Goal: Contribute content: Contribute content

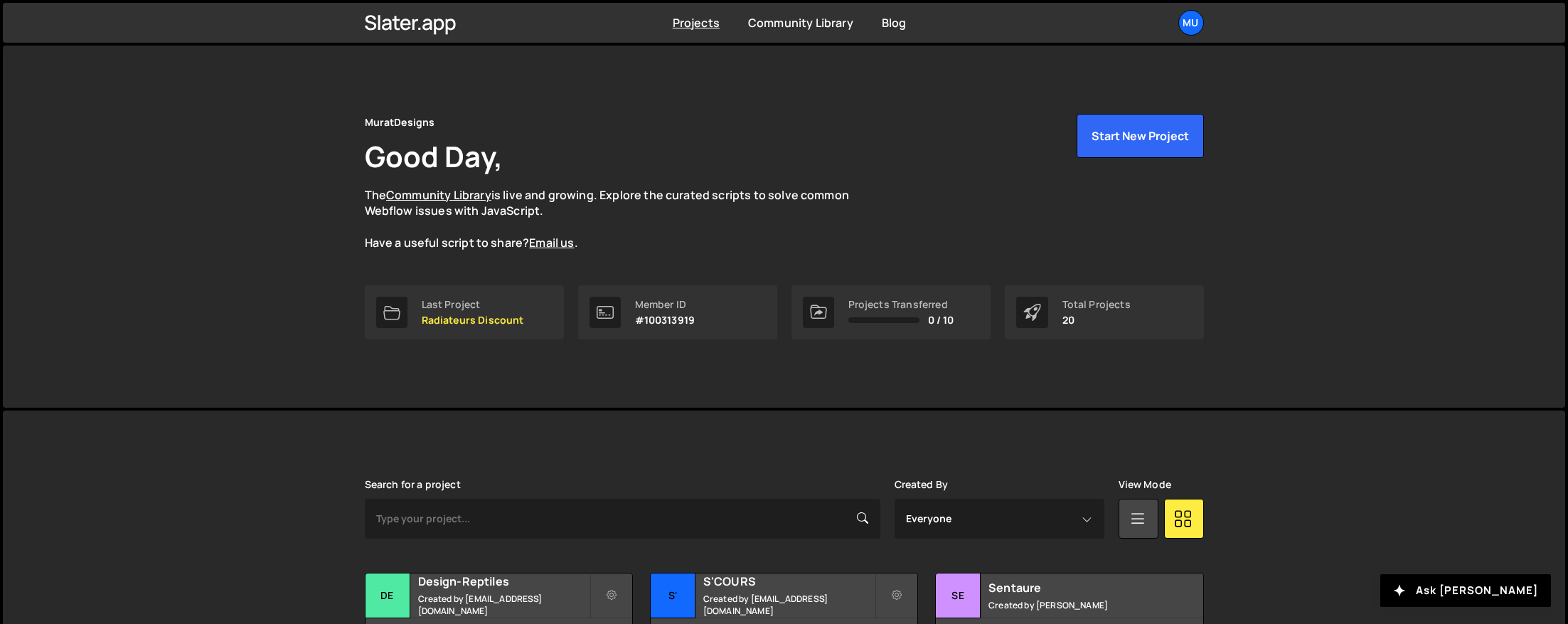
click at [309, 271] on div "MuratDesigns Good Day, The Community Library is live and growing. Explore the c…" at bounding box center [784, 226] width 1562 height 362
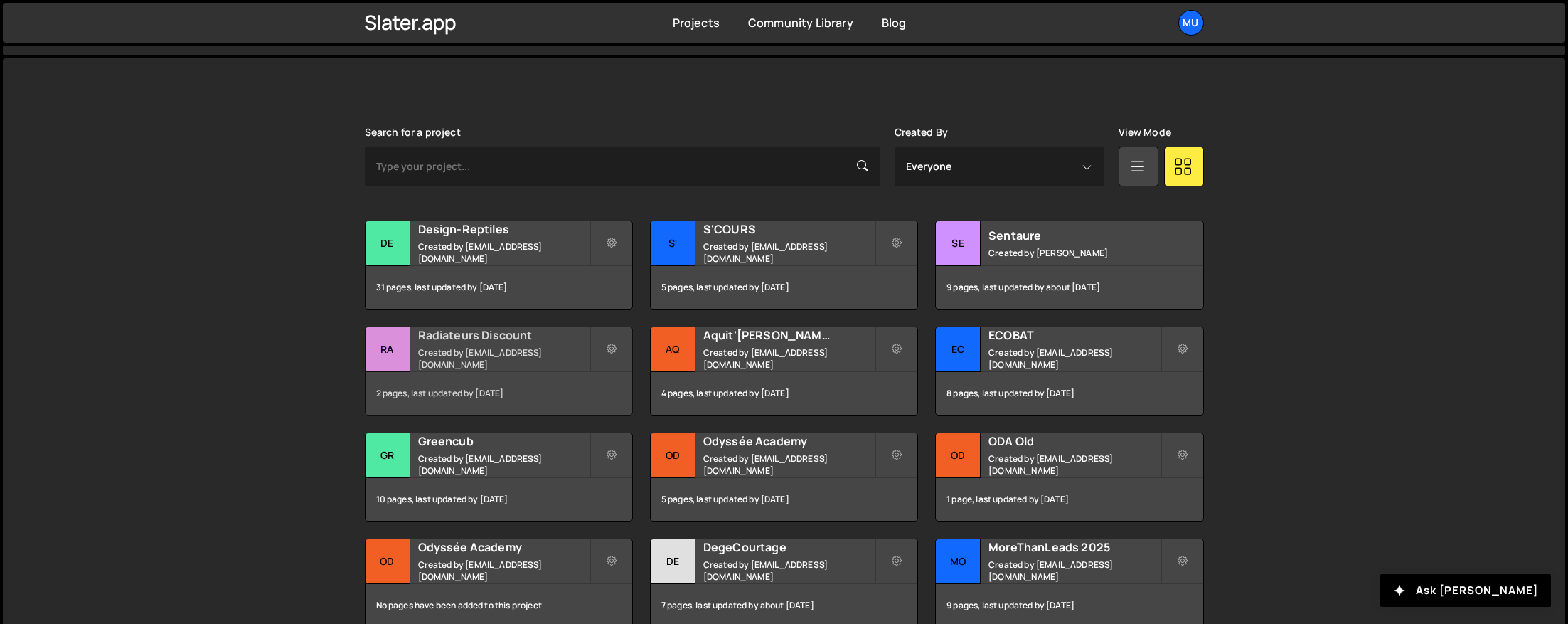
scroll to position [424, 0]
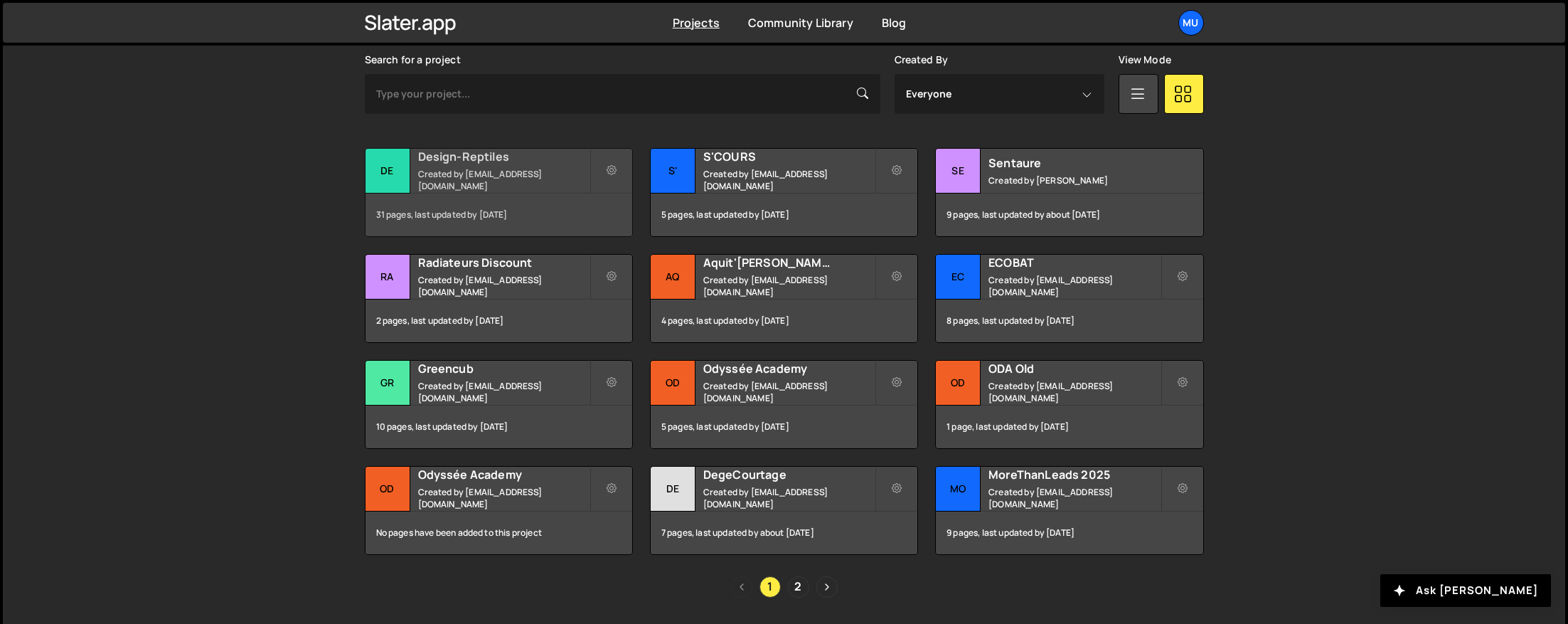
click at [468, 182] on small "Created by muratdesigns1@gmail.com" at bounding box center [503, 180] width 172 height 25
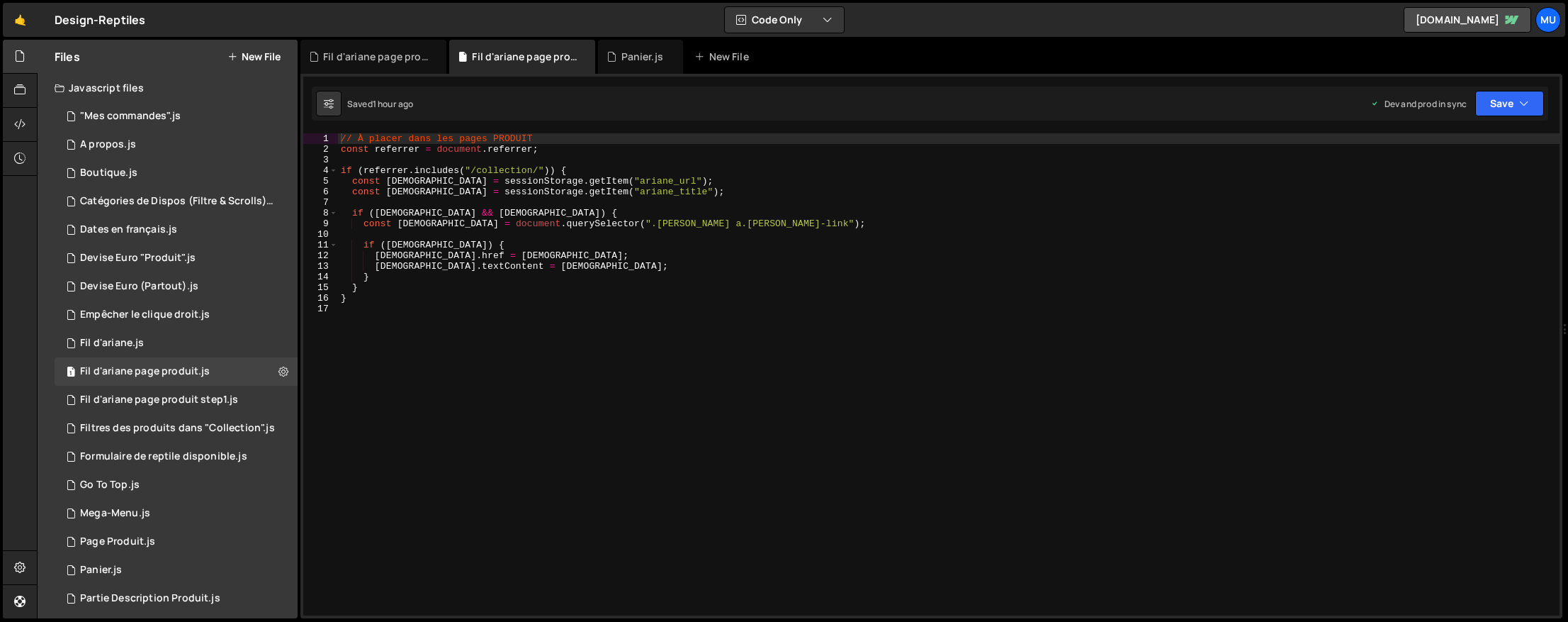
click at [247, 57] on button "New File" at bounding box center [253, 56] width 53 height 12
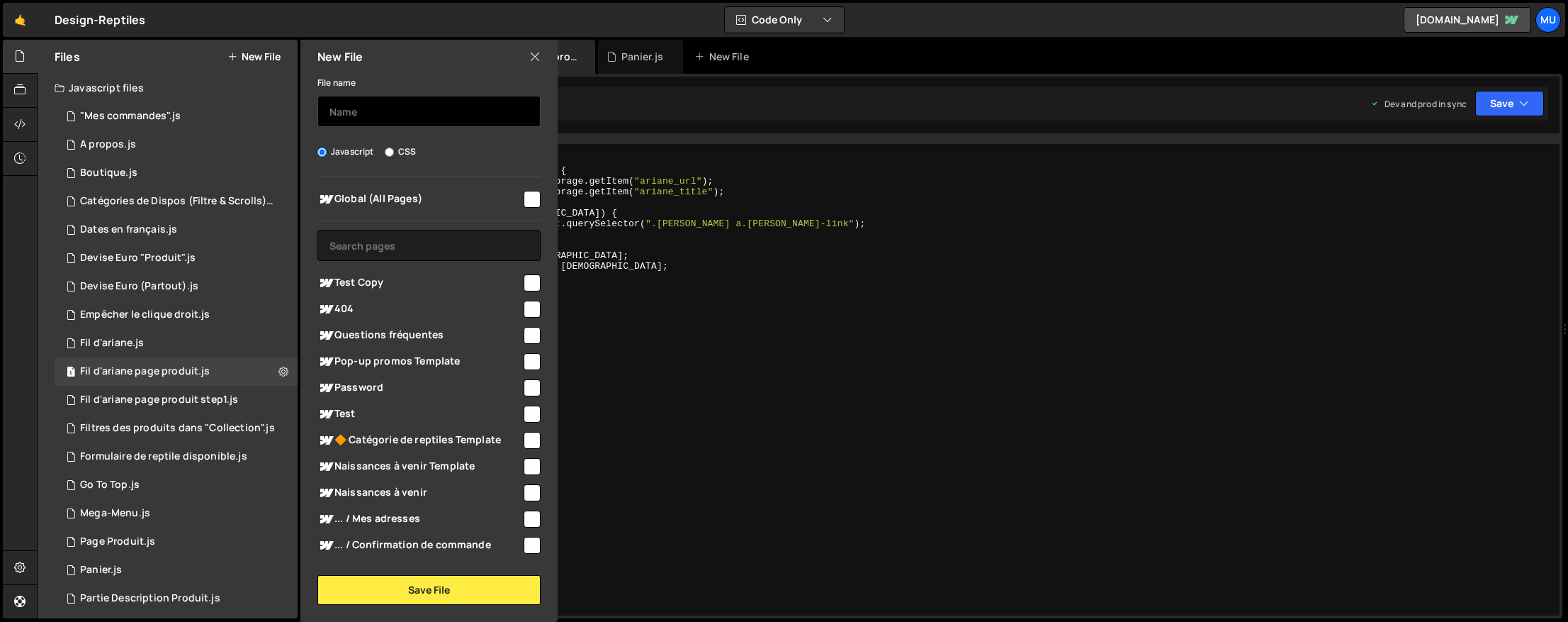
click at [383, 120] on input "text" at bounding box center [429, 111] width 223 height 31
type input "Redirection Produit Panier"
click at [429, 204] on span "Global (All Pages)" at bounding box center [420, 199] width 204 height 17
checkbox input "true"
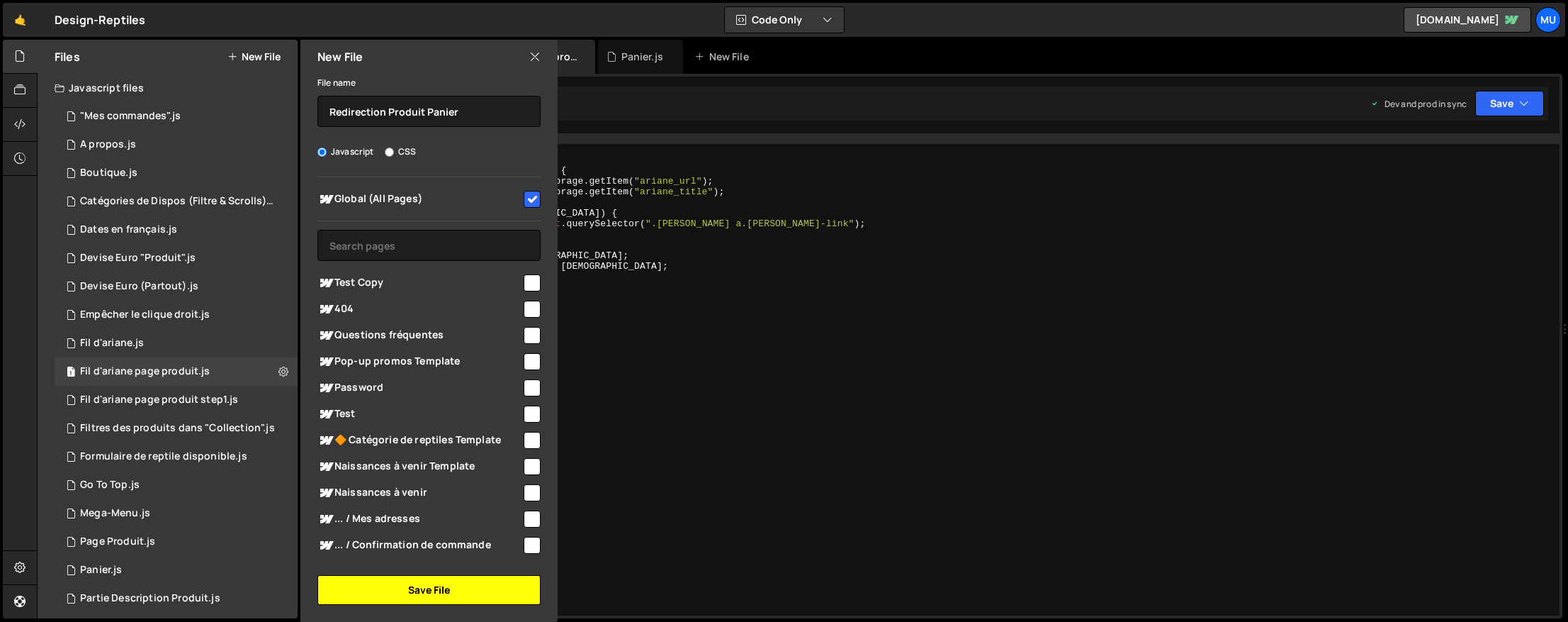
click at [421, 593] on button "Save File" at bounding box center [429, 589] width 223 height 30
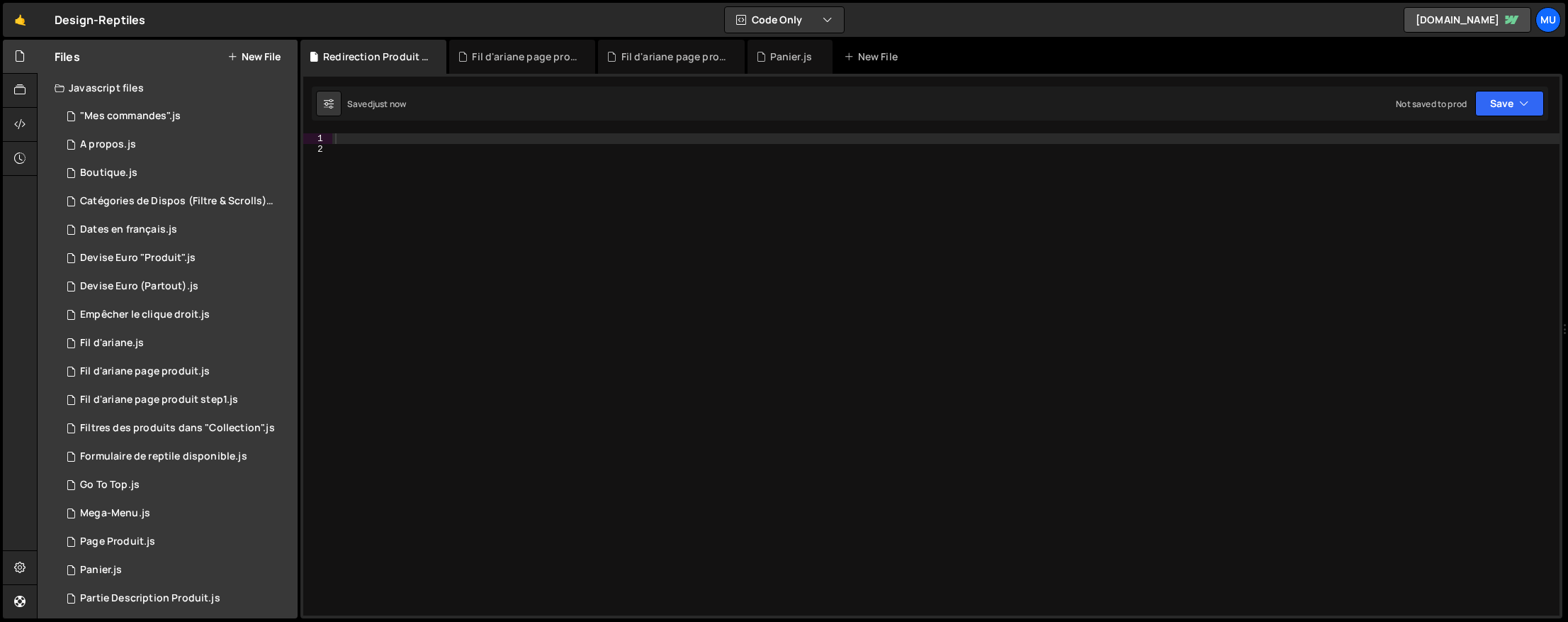
click at [447, 142] on div at bounding box center [946, 385] width 1227 height 503
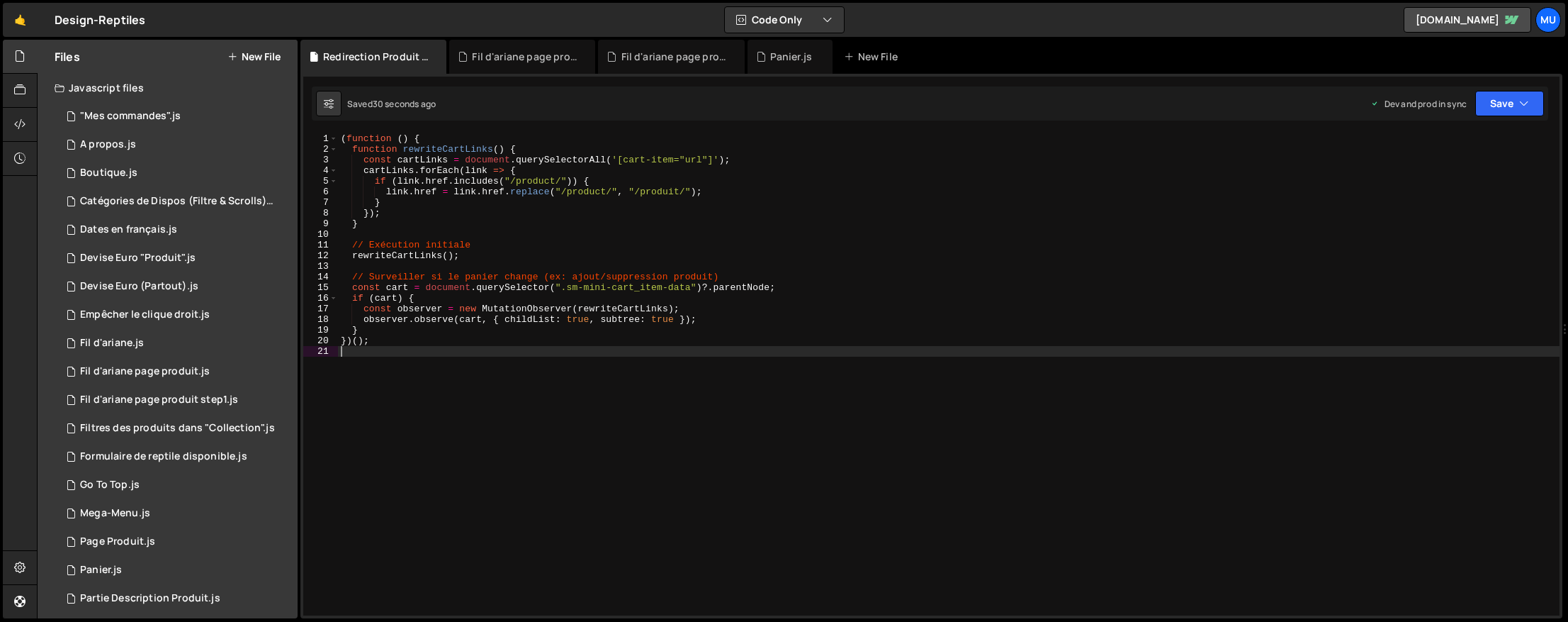
click at [932, 351] on div "( function ( ) { function rewriteCartLinks ( ) { const cartLinks = document . q…" at bounding box center [949, 385] width 1221 height 503
type textarea "})();"
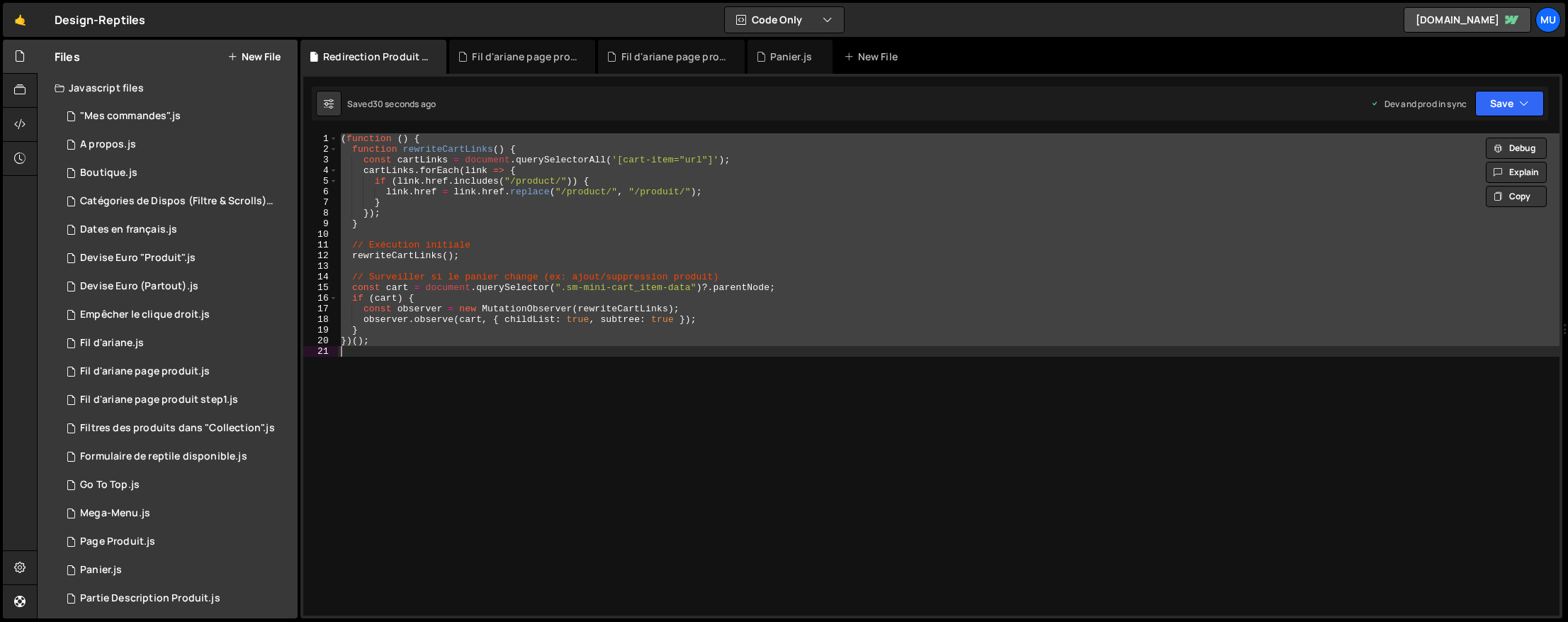
paste textarea
